Goal: Transaction & Acquisition: Purchase product/service

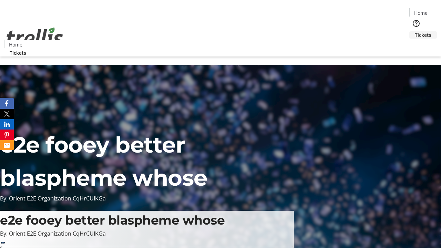
click at [415, 31] on span "Tickets" at bounding box center [423, 34] width 17 height 7
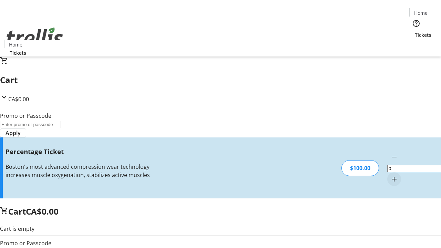
click at [390, 175] on mat-icon "Increment by one" at bounding box center [394, 179] width 8 height 8
type input "1"
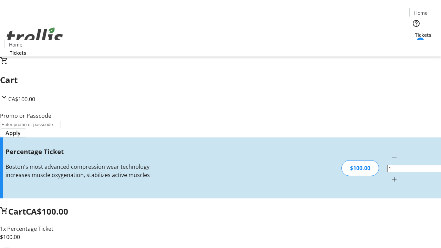
type input "BAR"
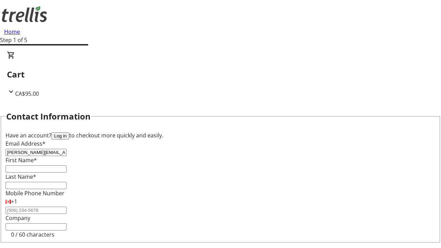
type input "[PERSON_NAME][EMAIL_ADDRESS][DOMAIN_NAME]"
type input "[PERSON_NAME]"
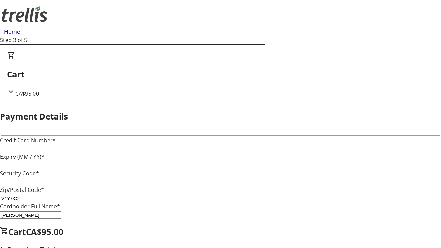
type input "V1Y 0C2"
